Goal: Entertainment & Leisure: Consume media (video, audio)

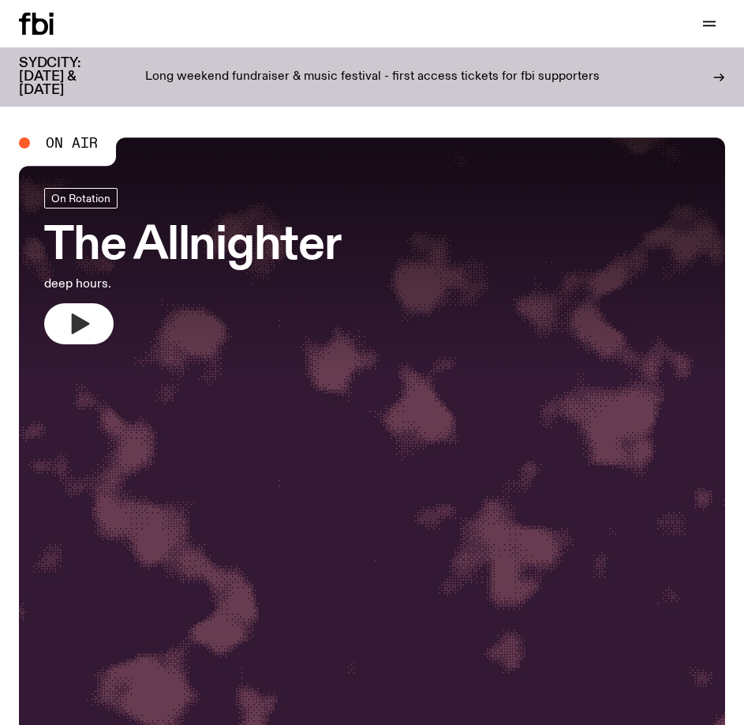
click at [84, 325] on icon "button" at bounding box center [81, 323] width 18 height 21
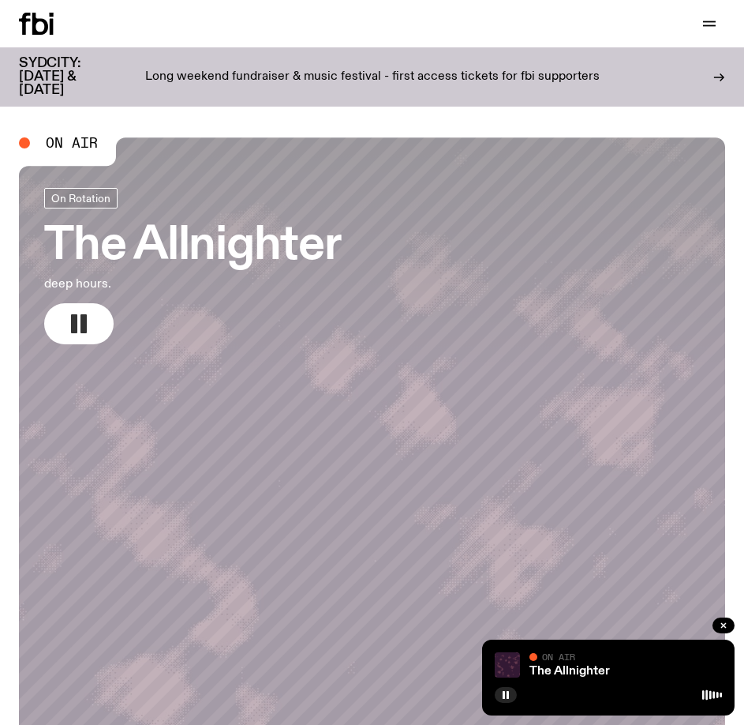
click at [380, 70] on p "Long weekend fundraiser & music festival - first access tickets for fbi support…" at bounding box center [372, 77] width 455 height 14
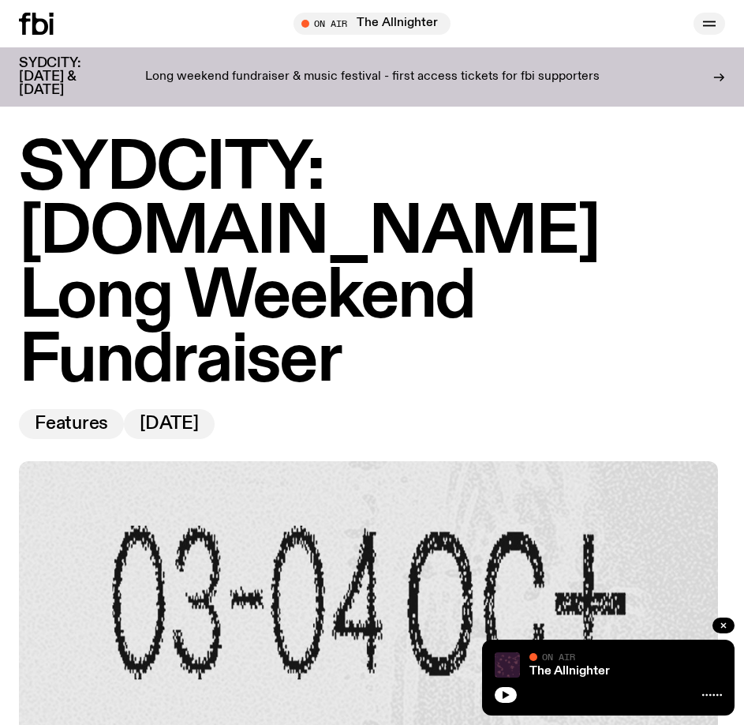
click at [717, 26] on icon "button" at bounding box center [709, 23] width 19 height 19
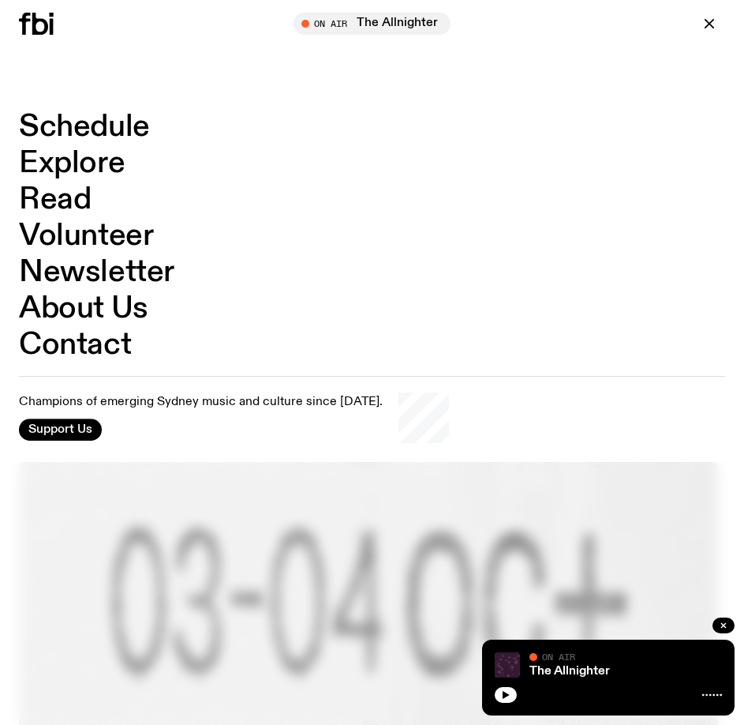
click at [88, 122] on link "Schedule" at bounding box center [84, 127] width 131 height 30
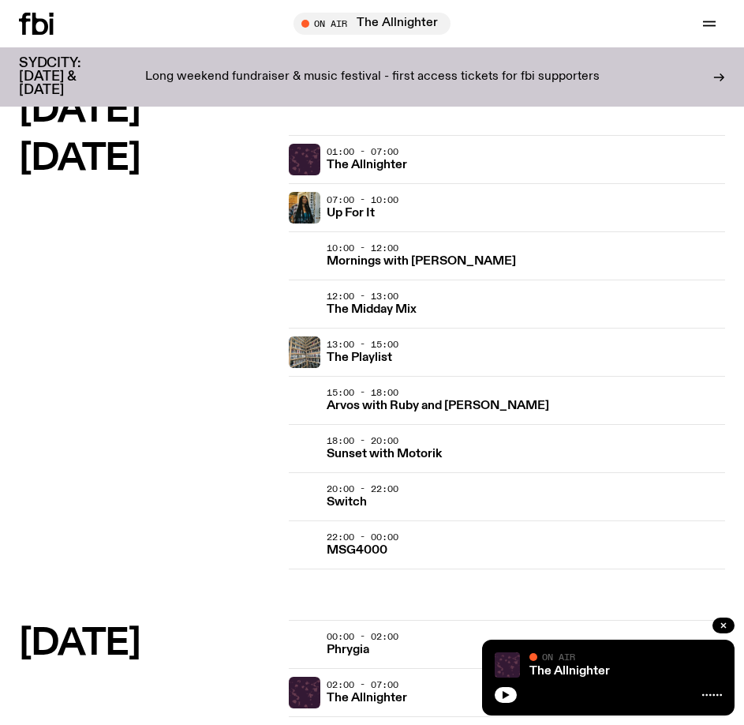
scroll to position [2171, 0]
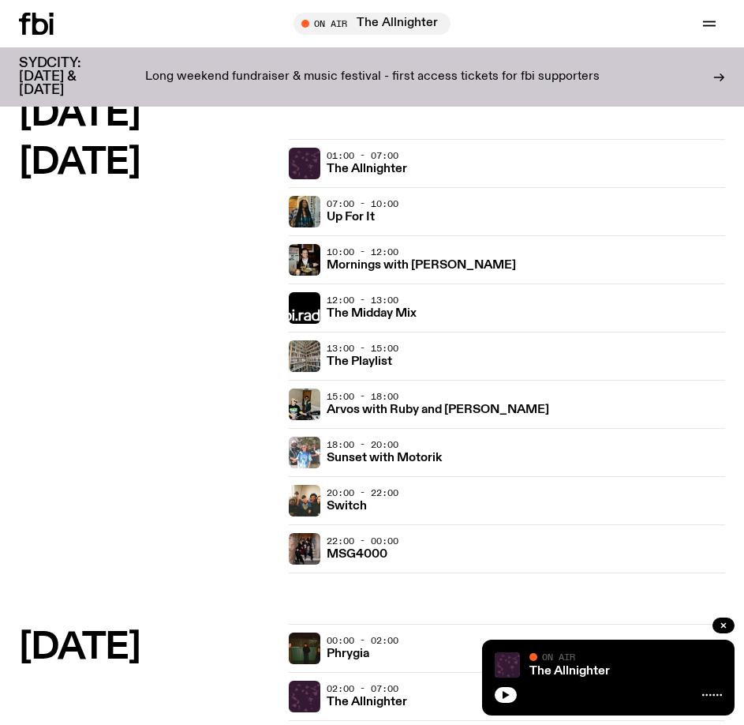
click at [302, 462] on img at bounding box center [305, 453] width 32 height 32
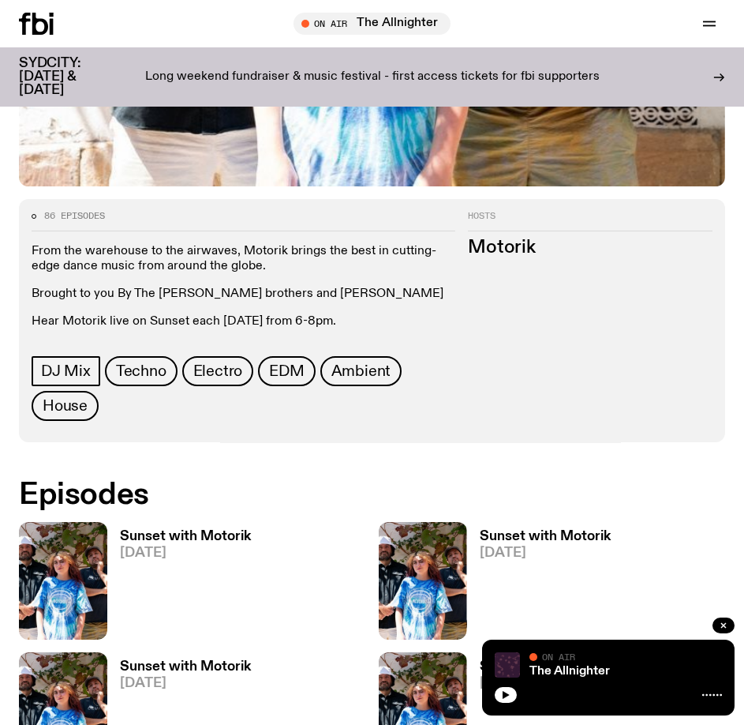
scroll to position [710, 0]
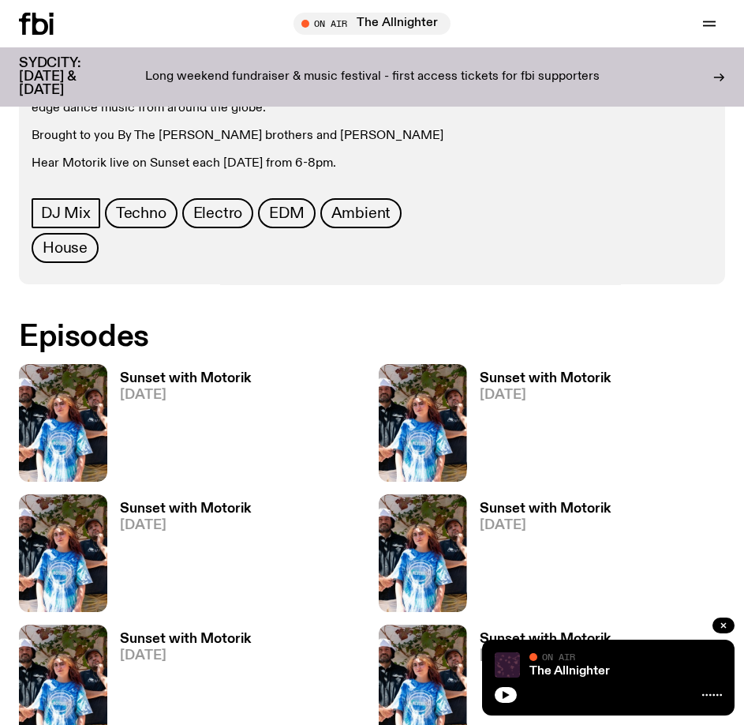
click at [84, 418] on img at bounding box center [63, 423] width 88 height 118
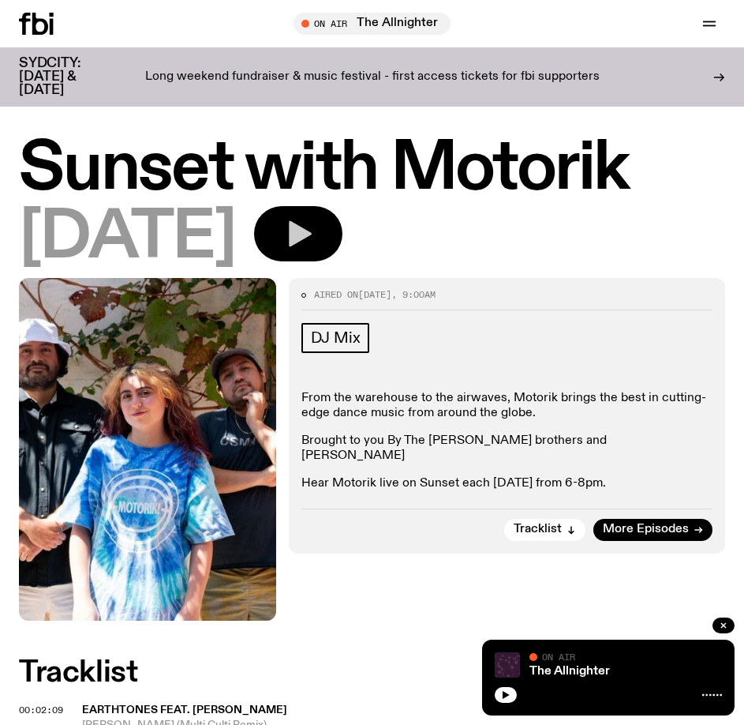
click at [314, 240] on icon "button" at bounding box center [299, 234] width 32 height 32
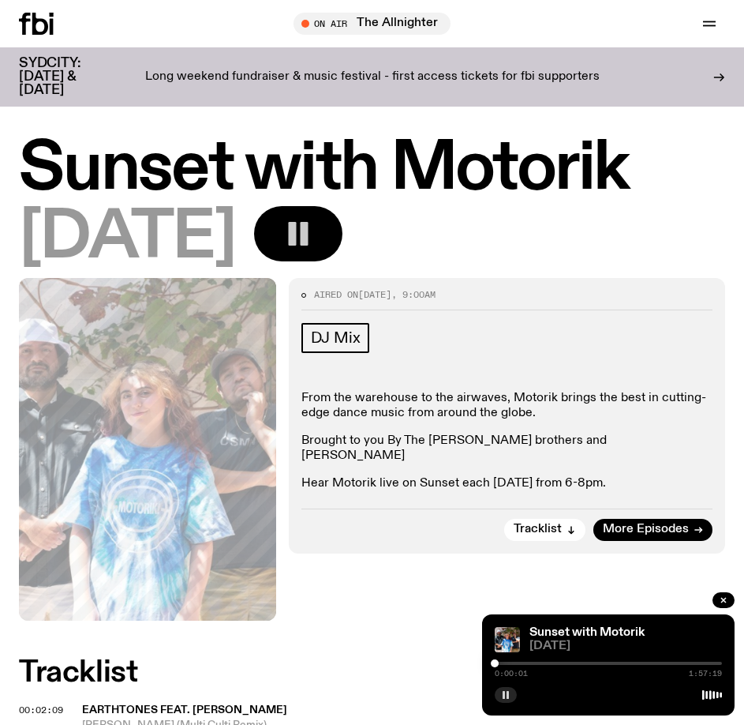
click at [499, 699] on button "button" at bounding box center [506, 695] width 22 height 16
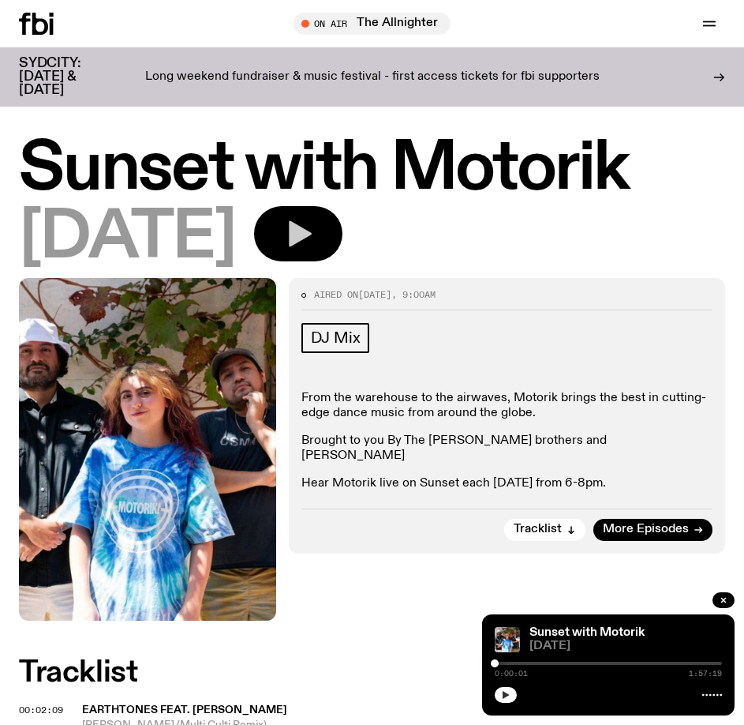
click at [502, 695] on icon "button" at bounding box center [505, 694] width 9 height 9
